Goal: Information Seeking & Learning: Learn about a topic

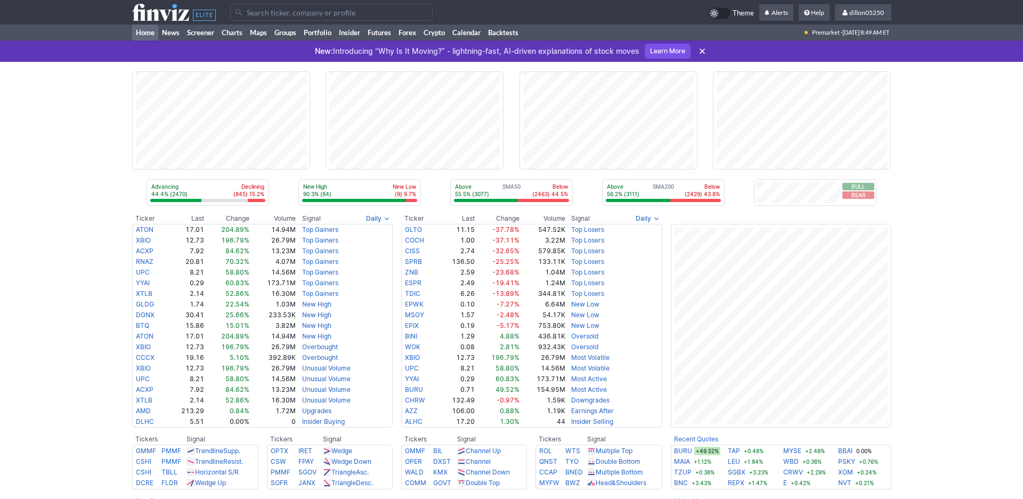
click at [256, 21] on input "Search" at bounding box center [331, 12] width 202 height 17
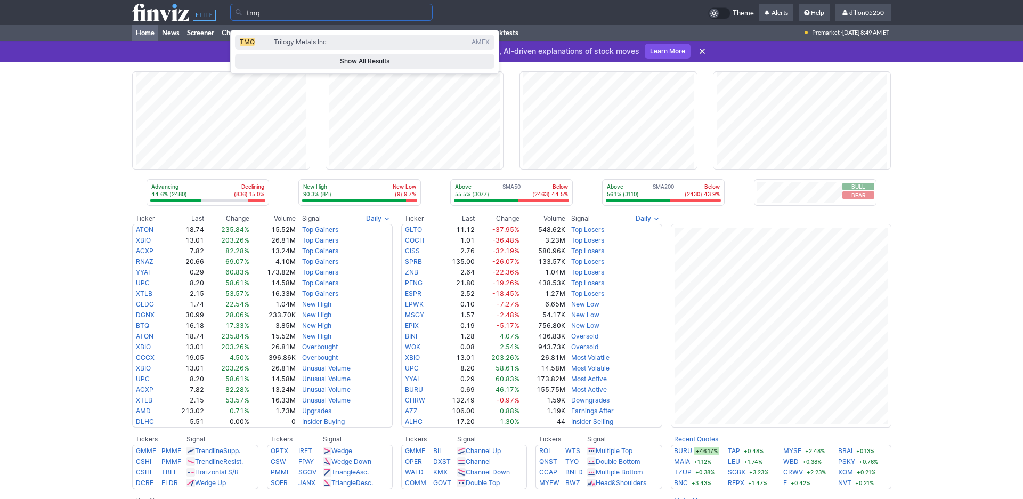
click at [251, 46] on span "TMQ" at bounding box center [247, 42] width 15 height 8
type input "TMQ"
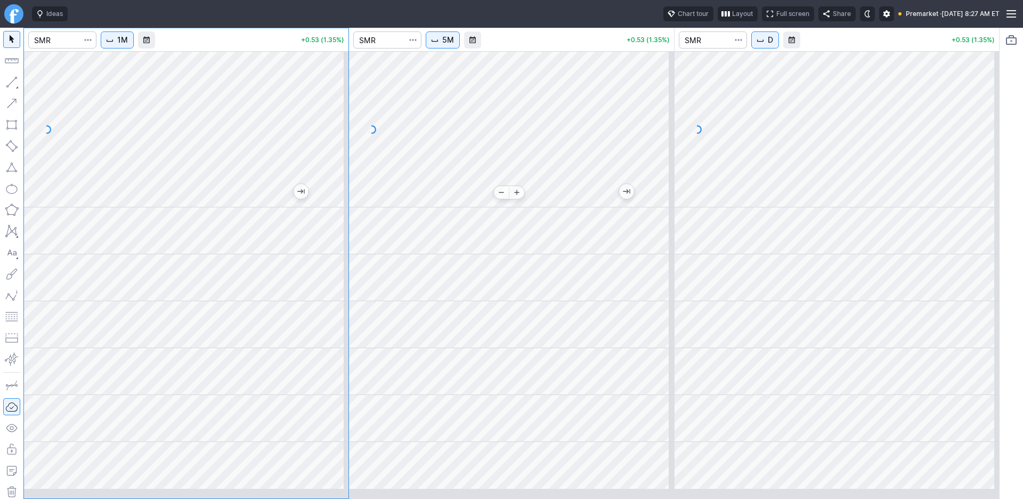
click at [500, 198] on div at bounding box center [511, 129] width 324 height 156
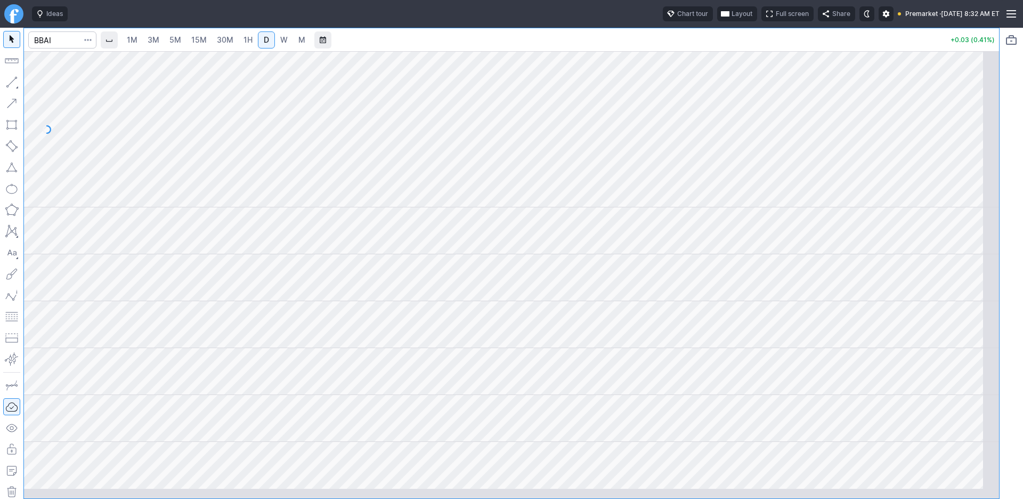
click at [722, 17] on span "button" at bounding box center [725, 14] width 6 height 9
click at [625, 47] on button "Layout" at bounding box center [617, 41] width 15 height 15
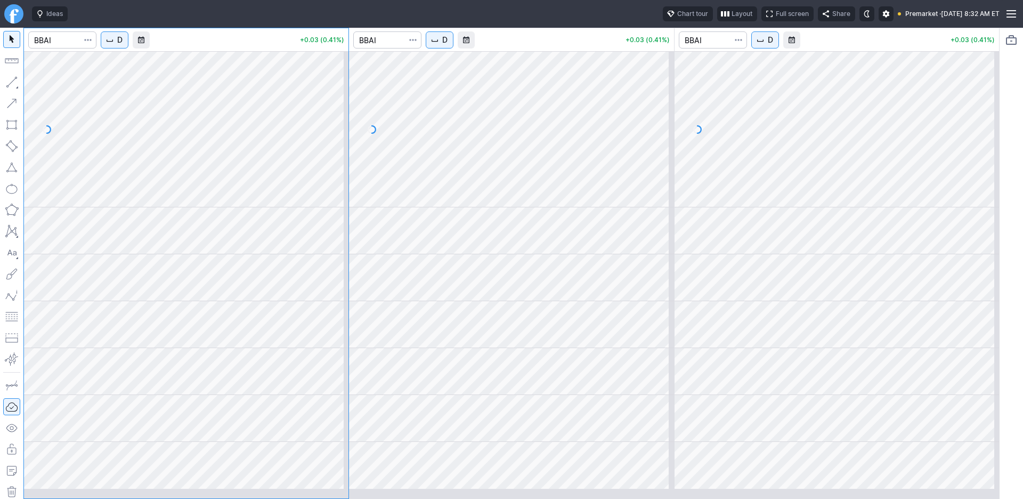
click at [453, 48] on button "D" at bounding box center [440, 39] width 28 height 17
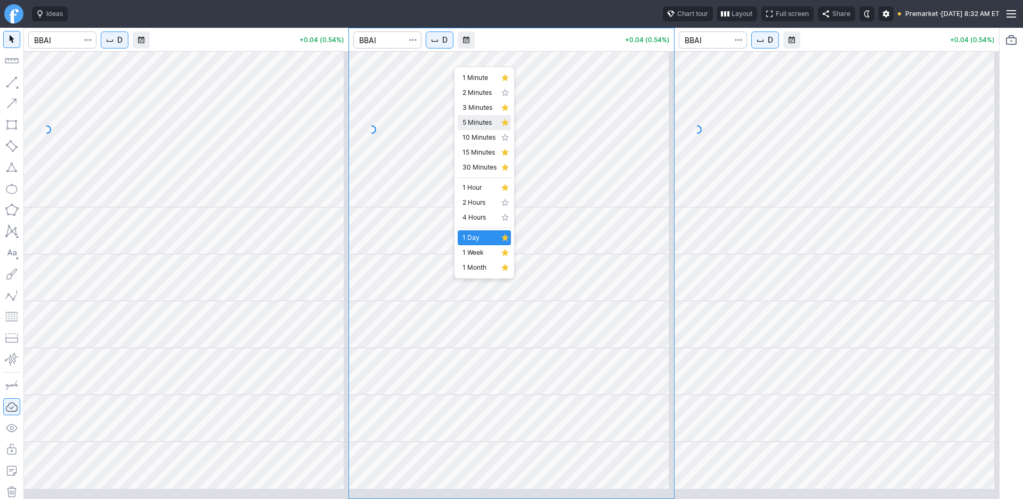
click at [488, 128] on span "5 Minutes" at bounding box center [479, 122] width 34 height 11
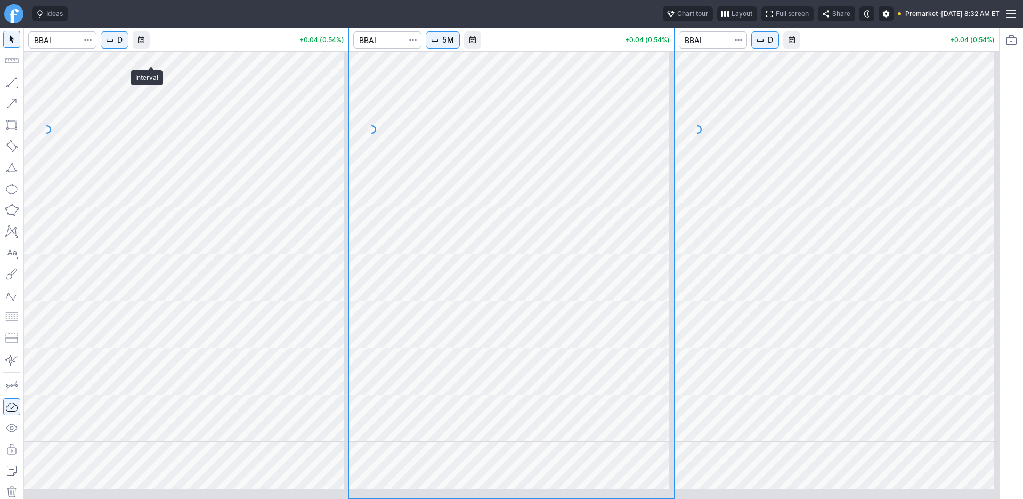
click at [123, 45] on span "D" at bounding box center [119, 40] width 5 height 11
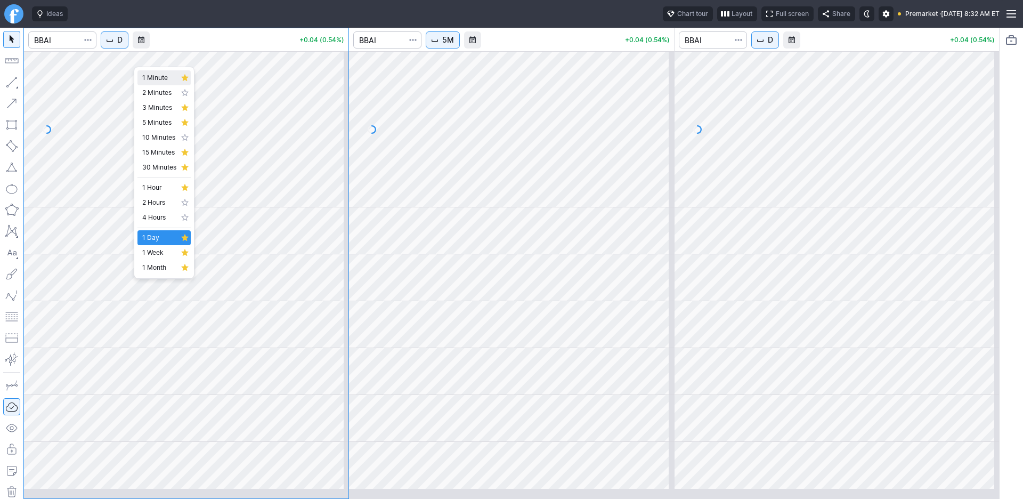
click at [161, 83] on span "1 Minute" at bounding box center [159, 77] width 34 height 11
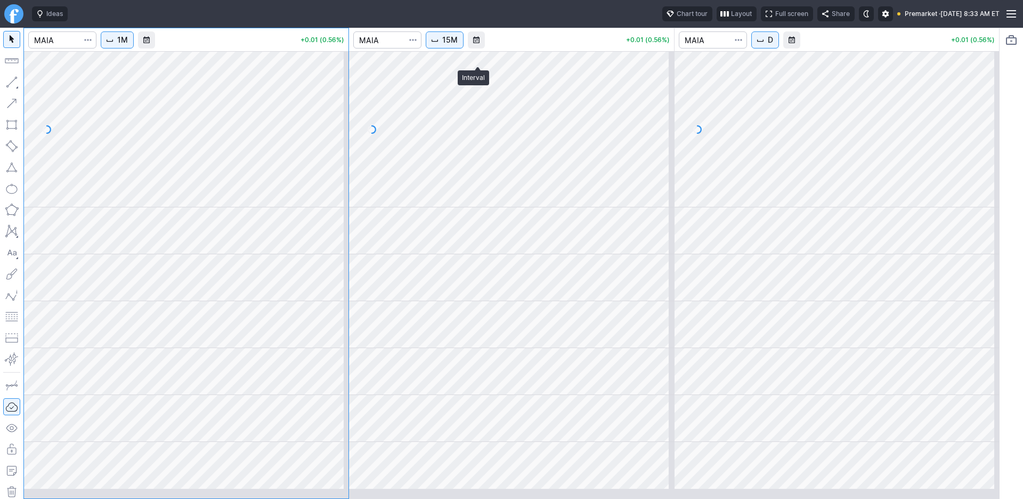
click at [458, 45] on span "15M" at bounding box center [449, 40] width 15 height 11
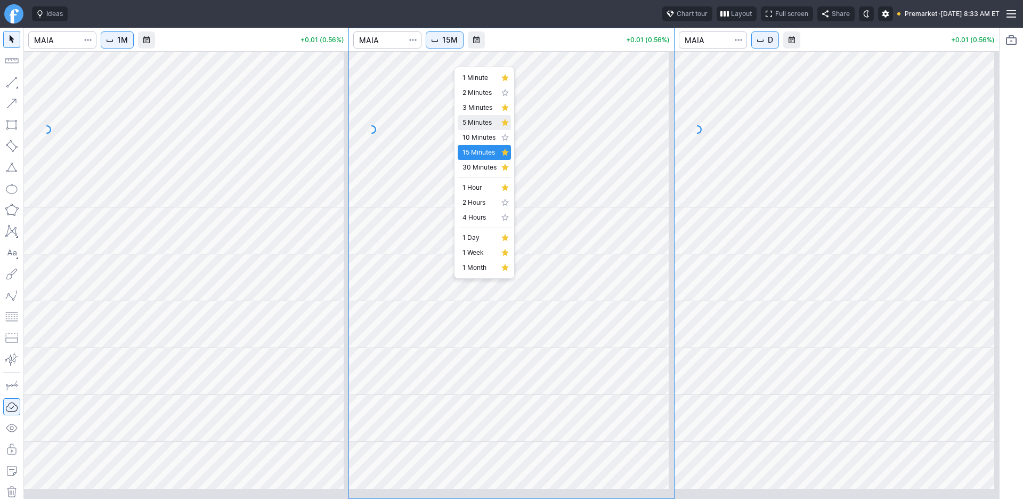
click at [489, 128] on span "5 Minutes" at bounding box center [479, 122] width 34 height 11
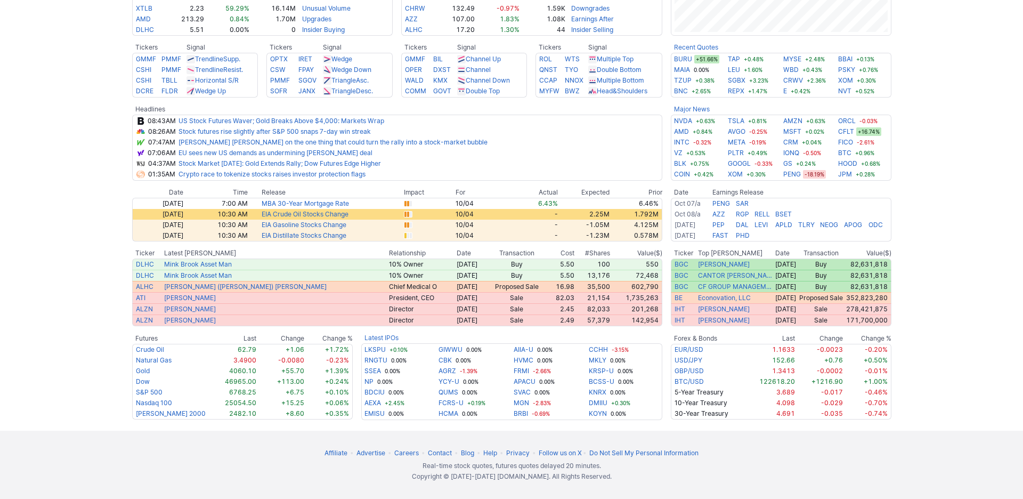
scroll to position [144, 0]
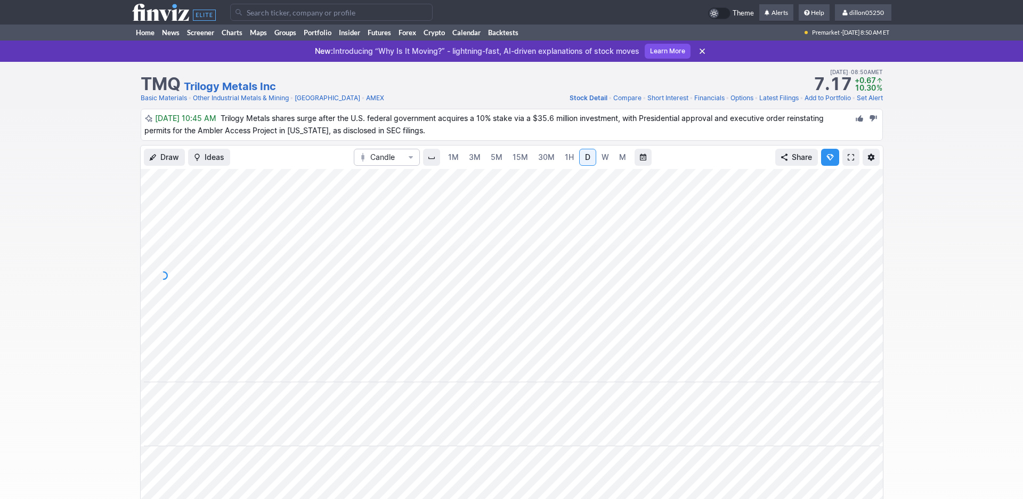
click at [848, 161] on span at bounding box center [851, 157] width 6 height 9
click at [151, 40] on link "Home" at bounding box center [145, 33] width 26 height 16
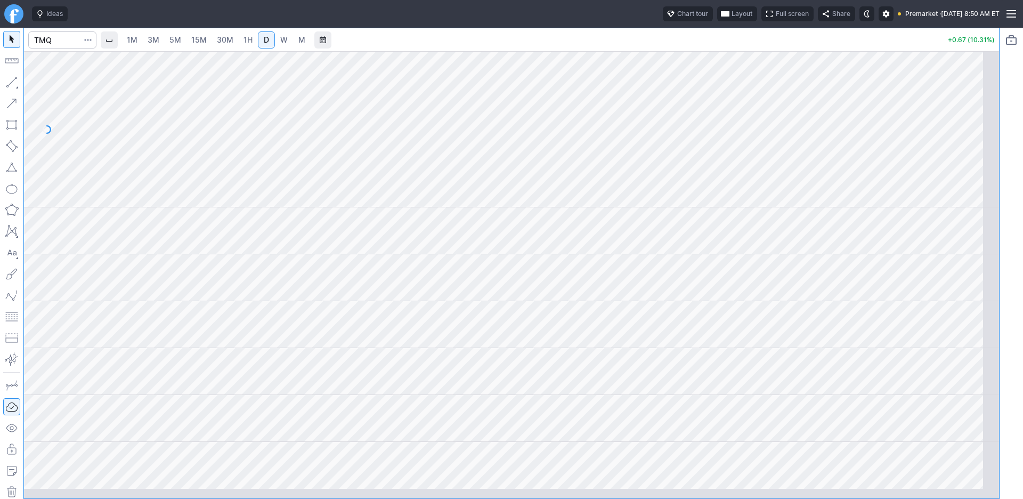
click at [731, 19] on span "Layout" at bounding box center [741, 14] width 21 height 11
click at [625, 47] on button "Layout" at bounding box center [617, 41] width 15 height 15
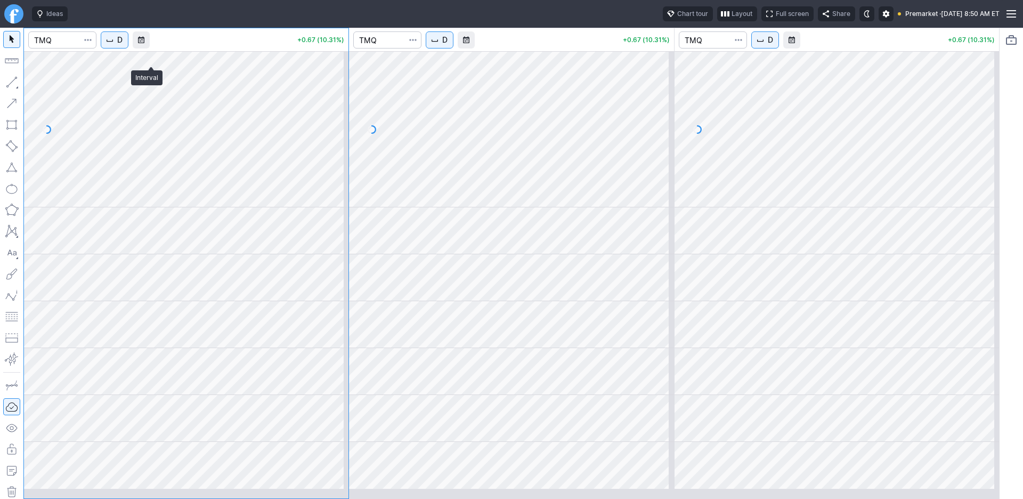
click at [123, 45] on span "D" at bounding box center [119, 40] width 5 height 11
click at [159, 81] on span "1 Minute" at bounding box center [159, 77] width 34 height 11
click at [447, 45] on span "D" at bounding box center [444, 40] width 5 height 11
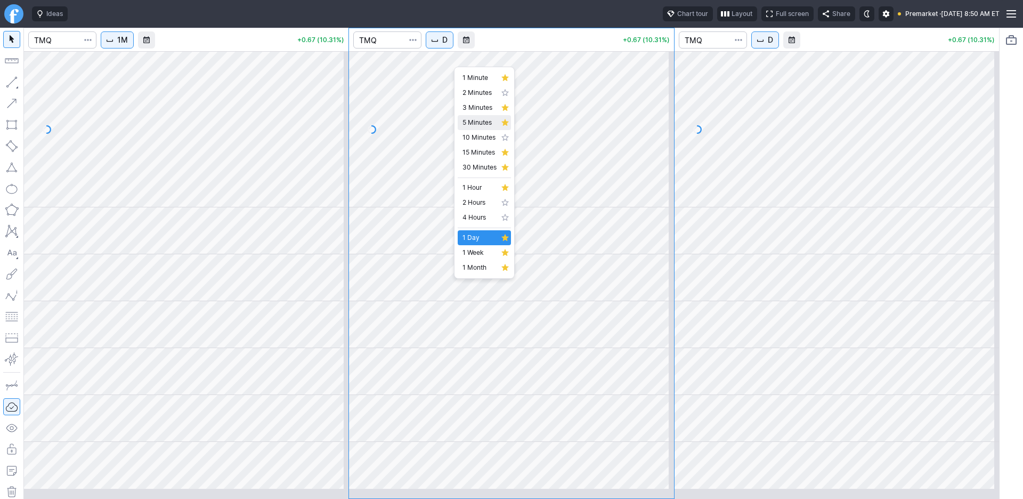
click at [482, 128] on span "5 Minutes" at bounding box center [479, 122] width 34 height 11
